Goal: Transaction & Acquisition: Purchase product/service

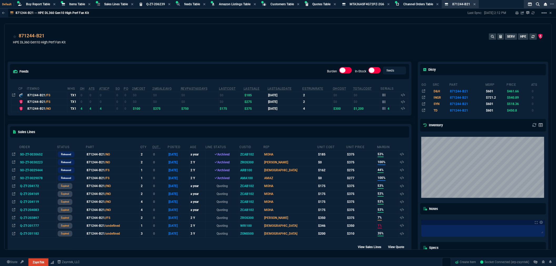
scroll to position [117, 0]
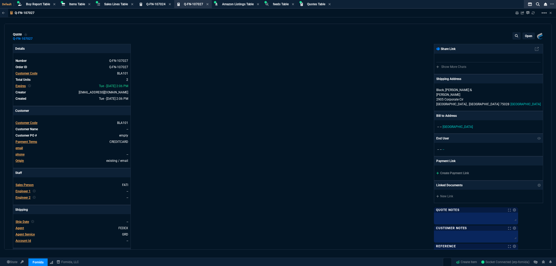
select select "8: NEPT"
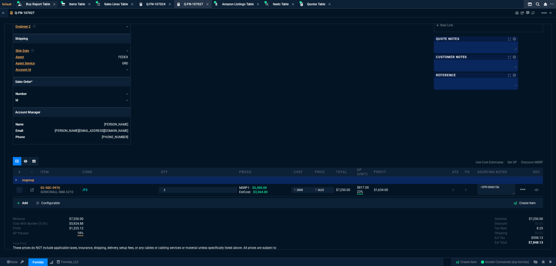
click at [31, 1] on div "Buy Report Table Buy Report" at bounding box center [37, 4] width 42 height 7
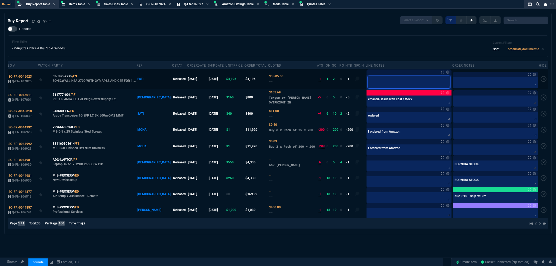
click at [377, 77] on textarea at bounding box center [408, 82] width 83 height 13
click at [17, 75] on span "SO-FR-0045023" at bounding box center [19, 77] width 23 height 4
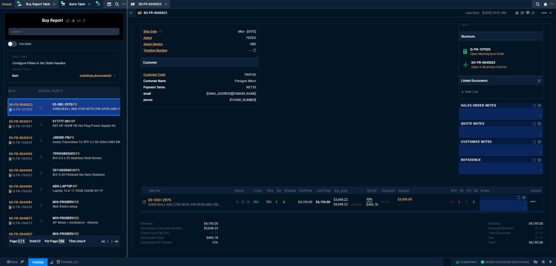
scroll to position [174, 0]
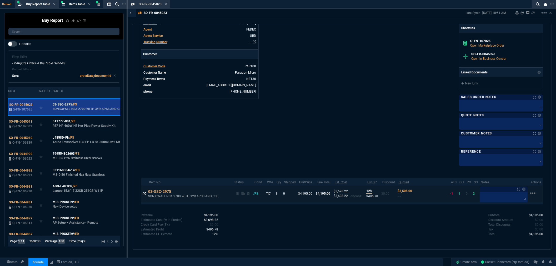
click at [143, 192] on icon at bounding box center [144, 193] width 3 height 3
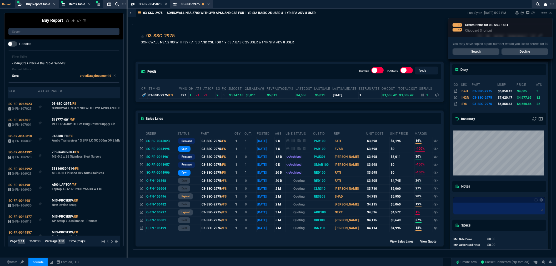
click at [483, 49] on link "Search" at bounding box center [475, 51] width 47 height 6
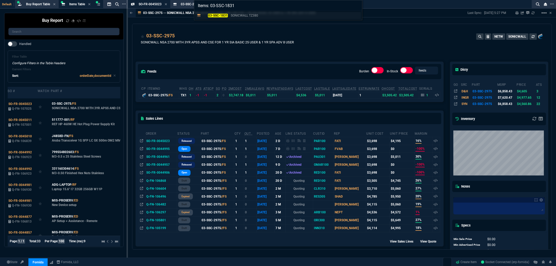
click at [226, 16] on mark "03-SSC-1831" at bounding box center [218, 16] width 20 height 4
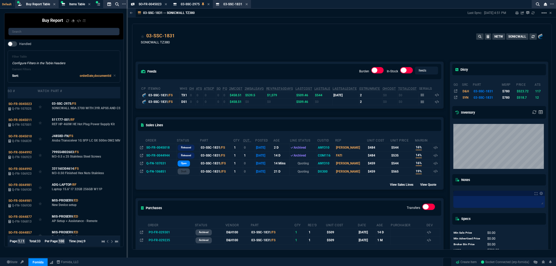
click at [246, 3] on icon at bounding box center [247, 4] width 2 height 2
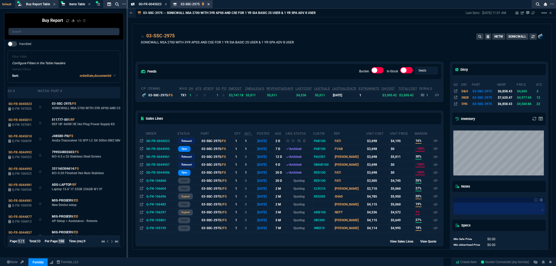
click at [208, 3] on icon at bounding box center [208, 4] width 2 height 2
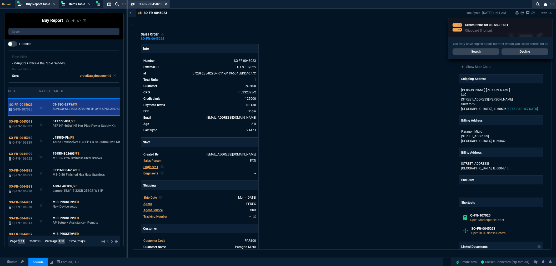
click at [166, 5] on icon at bounding box center [166, 4] width 2 height 3
click at [165, 5] on icon at bounding box center [166, 4] width 2 height 3
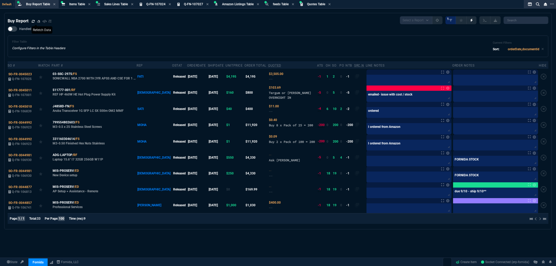
click at [33, 20] on icon at bounding box center [33, 21] width 3 height 3
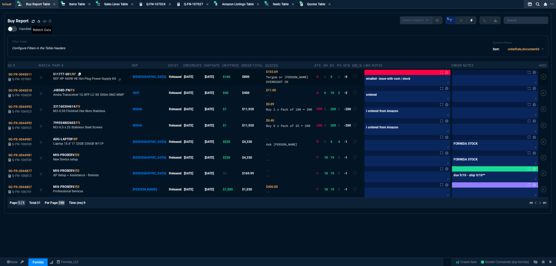
click at [80, 73] on icon at bounding box center [79, 74] width 3 height 3
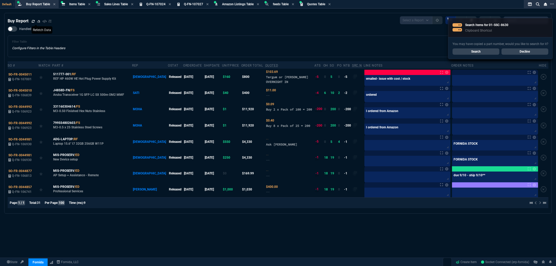
click at [223, 28] on div "Handled Filter Table Configure Filters in the Table Headers Current Filters Sor…" at bounding box center [278, 41] width 540 height 31
click at [482, 53] on link "Search" at bounding box center [475, 51] width 47 height 6
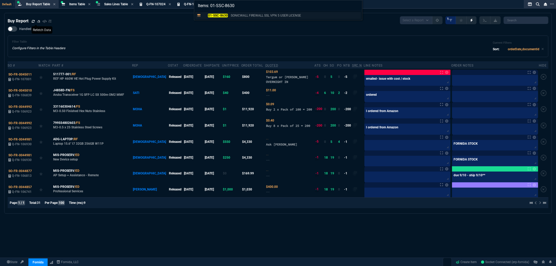
click at [225, 15] on mark "01-SSC-8630" at bounding box center [218, 16] width 20 height 4
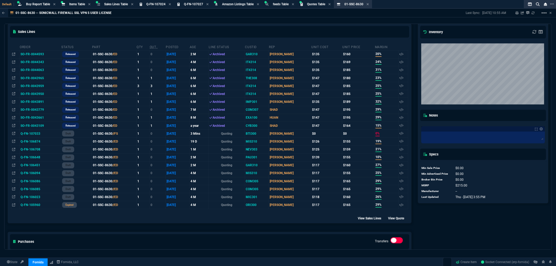
scroll to position [175, 0]
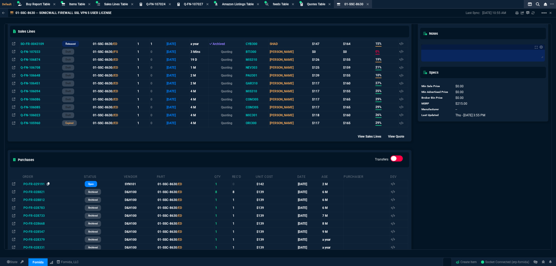
click at [48, 185] on icon at bounding box center [48, 183] width 3 height 3
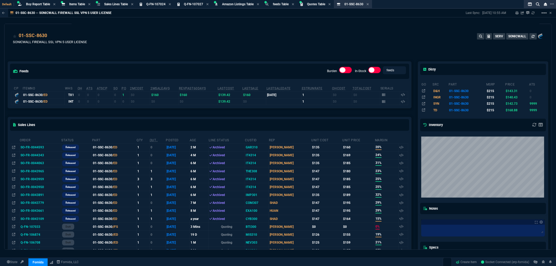
scroll to position [0, 0]
click at [36, 3] on span "Buy Report Table" at bounding box center [38, 4] width 24 height 4
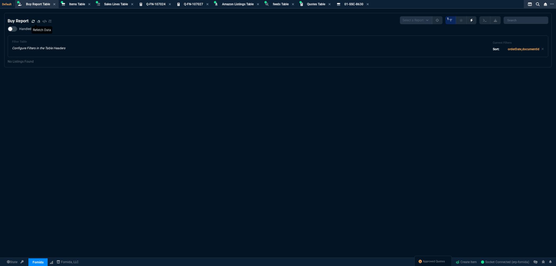
click at [33, 21] on icon at bounding box center [33, 21] width 3 height 3
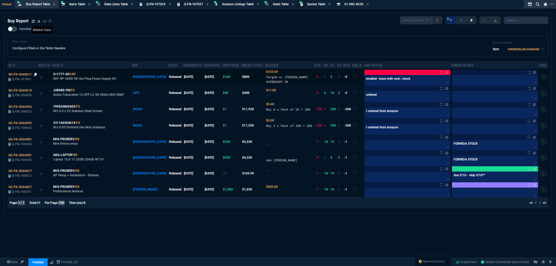
click at [35, 75] on icon at bounding box center [35, 74] width 3 height 3
click at [323, 4] on span "Quotes Table" at bounding box center [316, 4] width 18 height 4
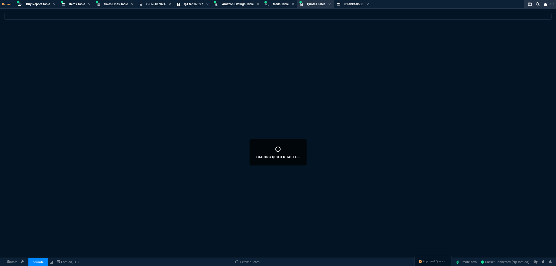
select select
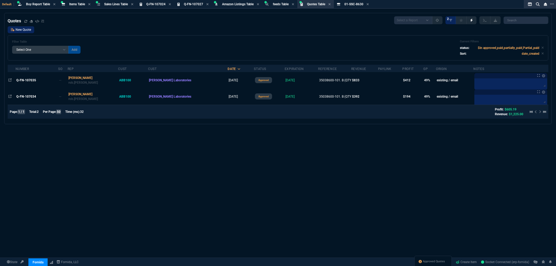
click at [19, 31] on link "New Quote" at bounding box center [21, 29] width 27 height 7
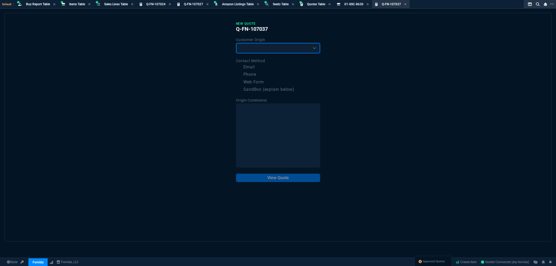
click at [266, 49] on select "Existing Customer Amazon Lead (first order) Website Lead (first order) Called (…" at bounding box center [278, 48] width 84 height 11
select select "existing"
click at [236, 43] on select "Existing Customer Amazon Lead (first order) Website Lead (first order) Called (…" at bounding box center [278, 48] width 84 height 11
click at [251, 68] on label "Email" at bounding box center [278, 67] width 84 height 7
click at [242, 68] on input "Email" at bounding box center [239, 67] width 6 height 6
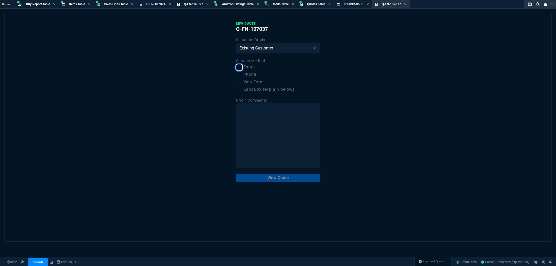
checkbox input "true"
click at [284, 178] on button "View Quote" at bounding box center [278, 178] width 84 height 8
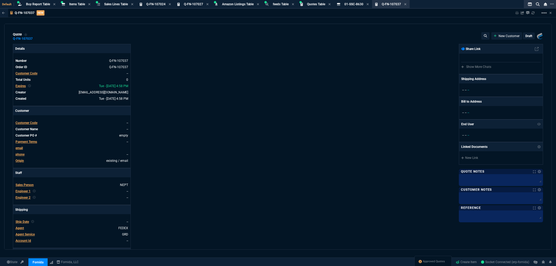
click at [32, 74] on span "Customer Code" at bounding box center [27, 74] width 22 height 4
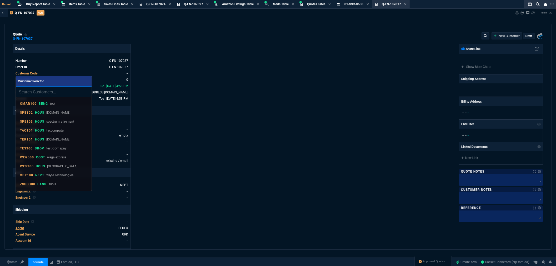
click at [48, 93] on input "search" at bounding box center [54, 92] width 76 height 11
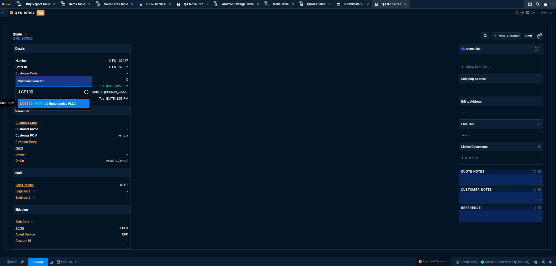
type input "LCE100"
click at [43, 101] on link "LCE100 FATI LC Endodontics PLLC" at bounding box center [54, 103] width 72 height 9
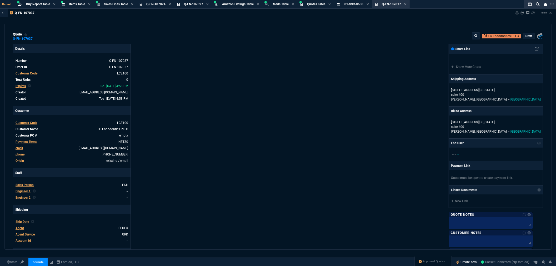
click at [468, 263] on link "Create Item" at bounding box center [466, 262] width 25 height 8
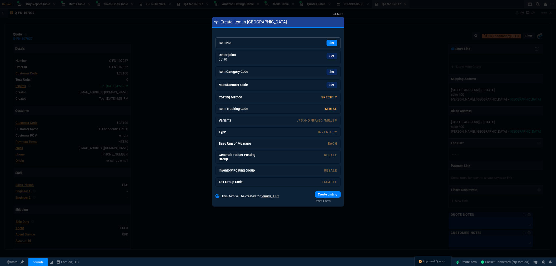
click at [321, 43] on div "Set" at bounding box center [297, 43] width 79 height 6
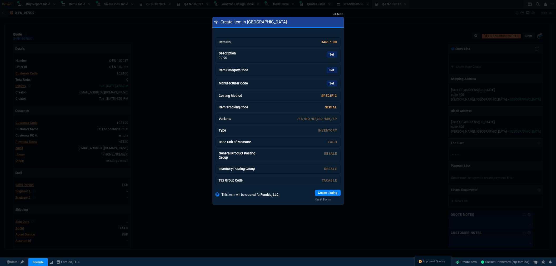
drag, startPoint x: 327, startPoint y: 55, endPoint x: 299, endPoint y: 36, distance: 33.9
click at [327, 55] on link "Set" at bounding box center [331, 54] width 11 height 6
click at [330, 74] on link "Item Category Code Set" at bounding box center [277, 70] width 125 height 11
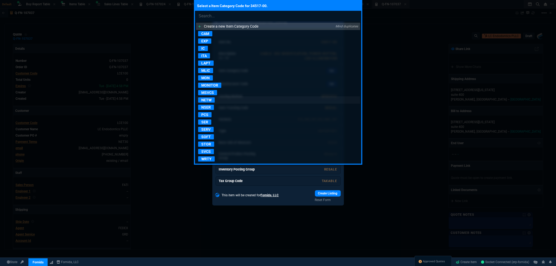
click at [211, 101] on p "NETW" at bounding box center [206, 99] width 17 height 5
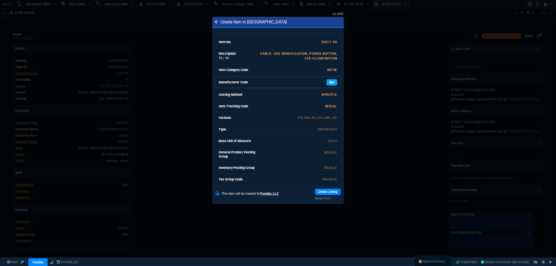
click at [329, 84] on link "Set" at bounding box center [331, 82] width 11 height 6
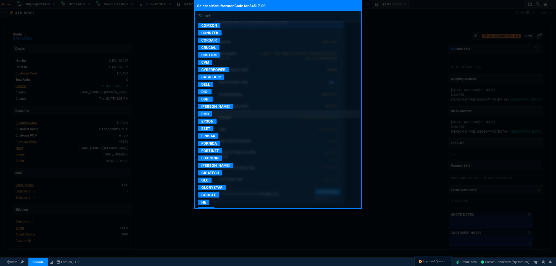
scroll to position [234, 0]
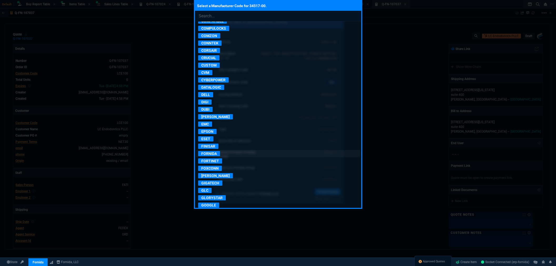
click at [210, 156] on p "FORNIDA" at bounding box center [209, 153] width 22 height 5
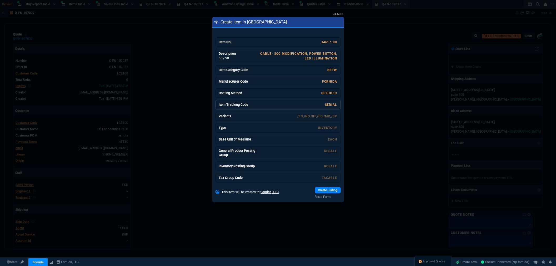
click at [332, 106] on link "SERIAL" at bounding box center [331, 105] width 12 height 4
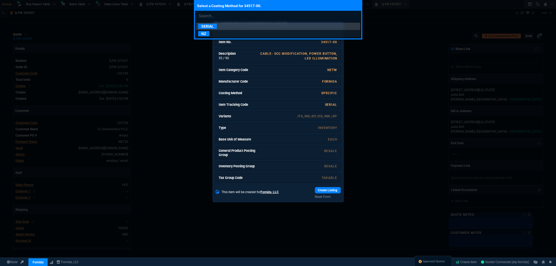
click at [207, 34] on p "NZ" at bounding box center [203, 33] width 11 height 5
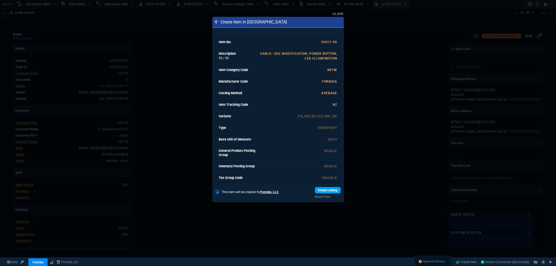
click at [324, 191] on link "Create Listing" at bounding box center [328, 190] width 26 height 6
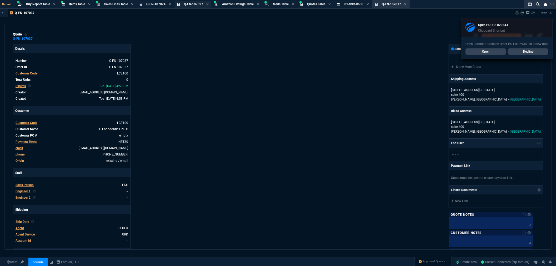
click at [200, 5] on span "Q-FN-107027" at bounding box center [193, 4] width 19 height 4
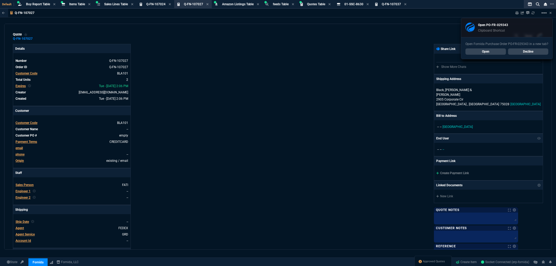
type input "23"
type input "817"
type input "33"
click at [158, 5] on span "Q-FN-107024" at bounding box center [155, 4] width 19 height 4
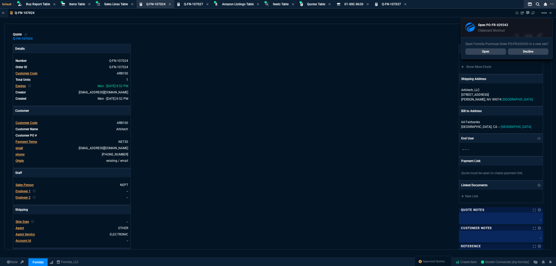
type input "16"
type input "60"
type input "26"
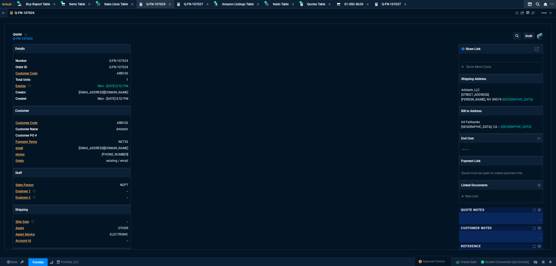
type input "16"
type input "60"
type input "515"
type input "26"
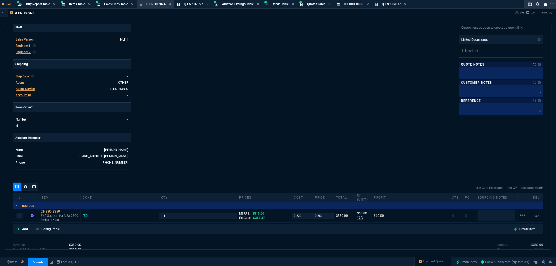
scroll to position [203, 0]
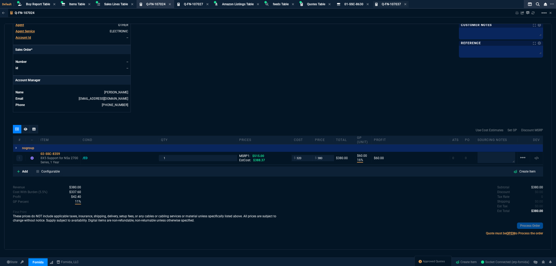
click at [391, 4] on span "Q-FN-107037" at bounding box center [391, 4] width 19 height 4
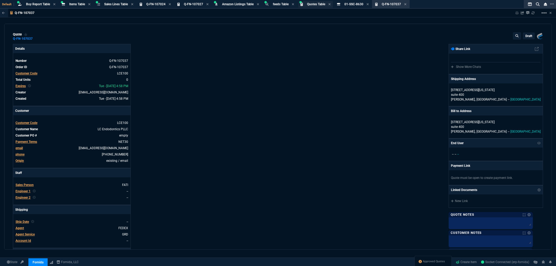
click at [314, 3] on span "Quotes Table" at bounding box center [316, 4] width 18 height 4
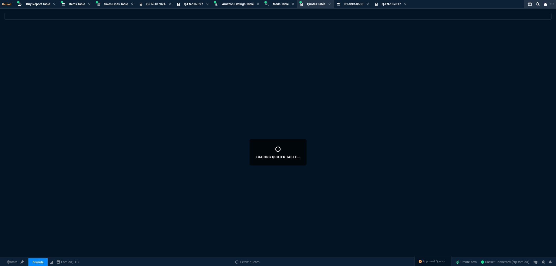
select select
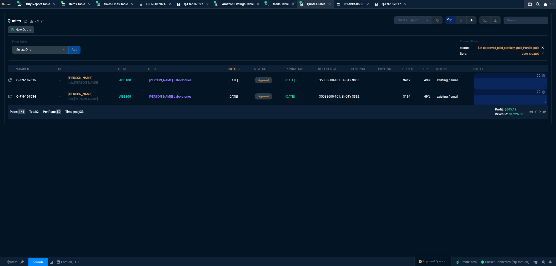
click at [541, 48] on icon at bounding box center [542, 48] width 2 height 2
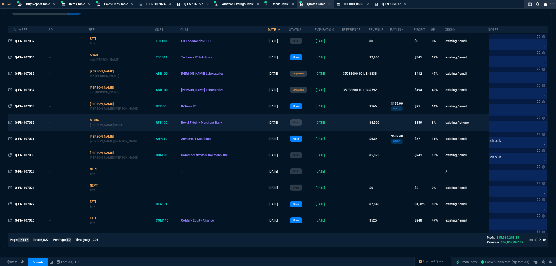
scroll to position [58, 0]
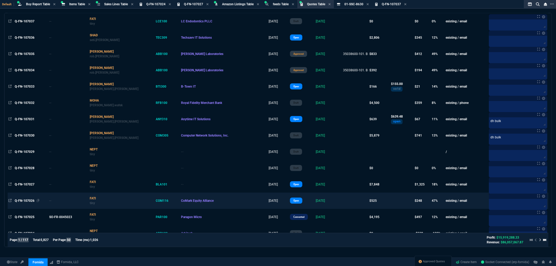
click at [26, 202] on span "Q-FN-107026" at bounding box center [25, 201] width 20 height 4
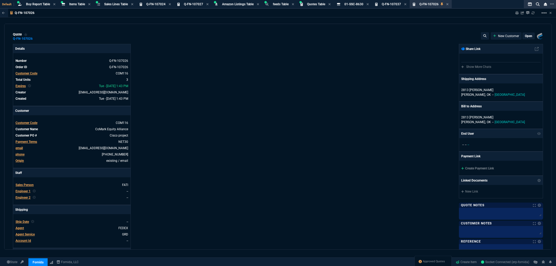
type input "50"
type input "88"
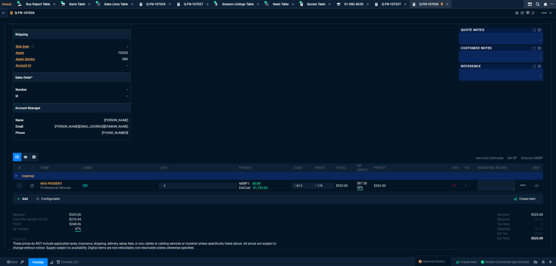
scroll to position [198, 0]
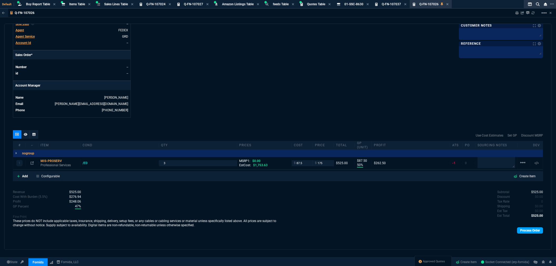
click at [537, 230] on link "Process Order" at bounding box center [530, 230] width 26 height 6
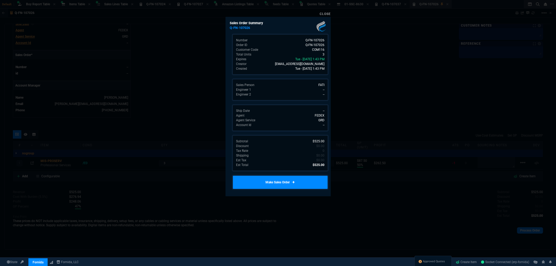
click at [290, 179] on link "Make Sales Order" at bounding box center [280, 182] width 97 height 15
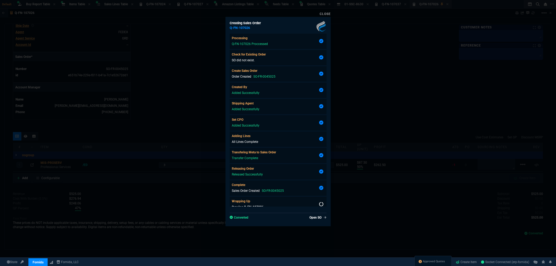
scroll to position [6, 0]
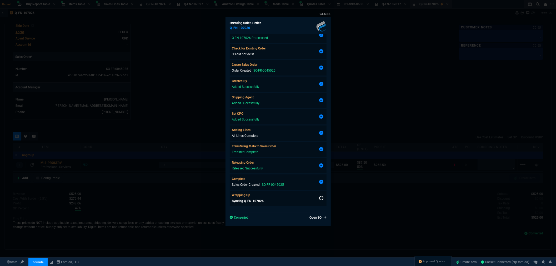
type input "50"
type input "88"
click at [329, 15] on link "Close" at bounding box center [325, 14] width 11 height 4
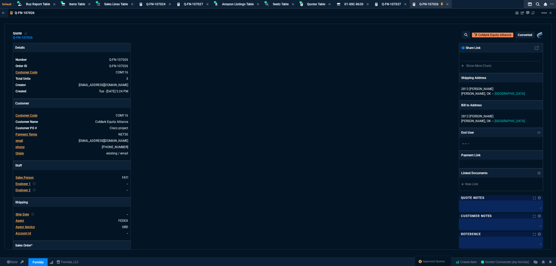
scroll to position [0, 0]
click at [448, 3] on icon at bounding box center [447, 4] width 2 height 2
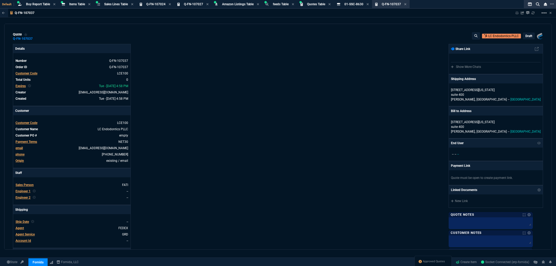
click at [341, 37] on div "quote Q-FN-107037 LC Endodontics PLLC draft Fornida, LLC [STREET_ADDRESS]" at bounding box center [278, 36] width 530 height 8
drag, startPoint x: 236, startPoint y: 63, endPoint x: 219, endPoint y: 49, distance: 21.7
click at [236, 63] on div "Details Number Q-FN-107037 Order ID Q-FN-107037 Customer Code LCE100 Total Unit…" at bounding box center [145, 179] width 265 height 271
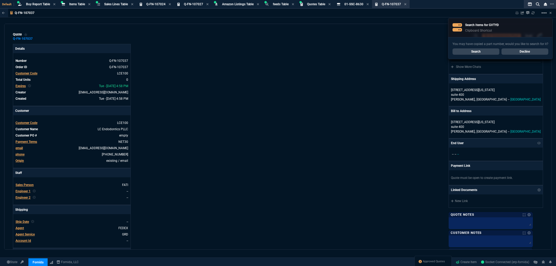
click at [478, 50] on link "Search" at bounding box center [475, 51] width 47 height 6
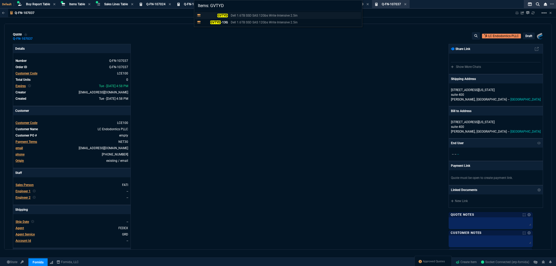
click at [221, 14] on mark "GVTYD" at bounding box center [222, 16] width 10 height 4
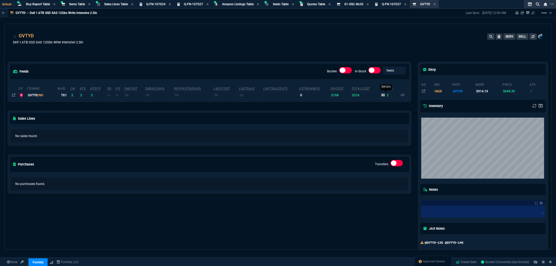
click at [382, 94] on icon at bounding box center [382, 94] width 3 height 3
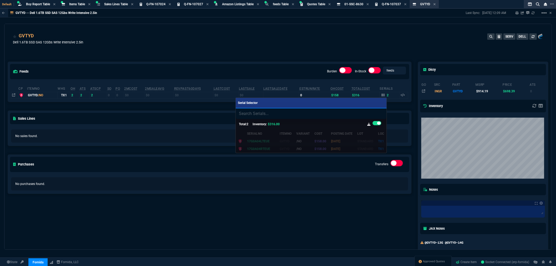
click at [309, 60] on div at bounding box center [278, 133] width 556 height 266
